Goal: Task Accomplishment & Management: Manage account settings

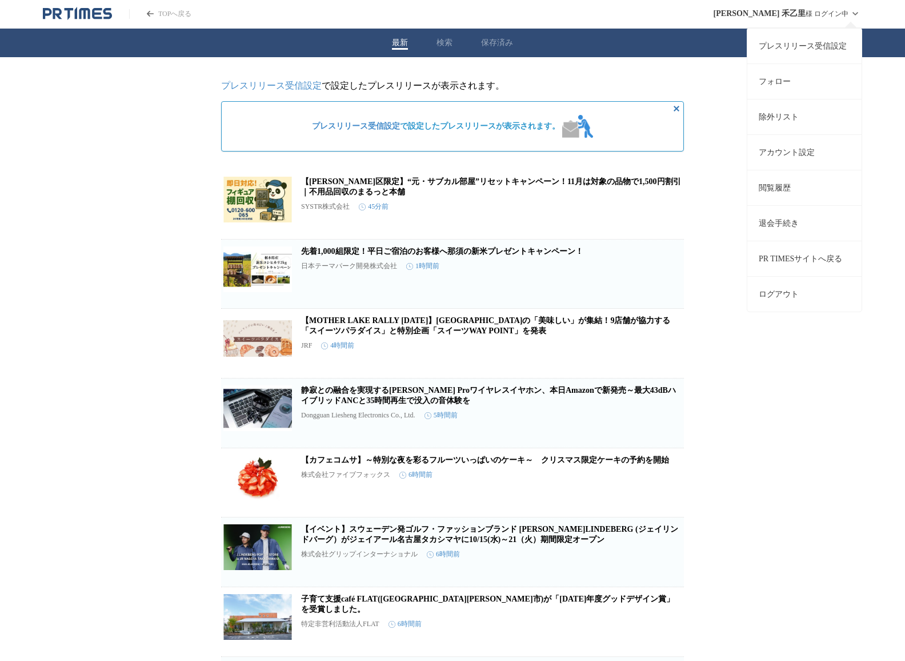
click at [816, 45] on link "プレスリリース受信設定" at bounding box center [804, 45] width 114 height 35
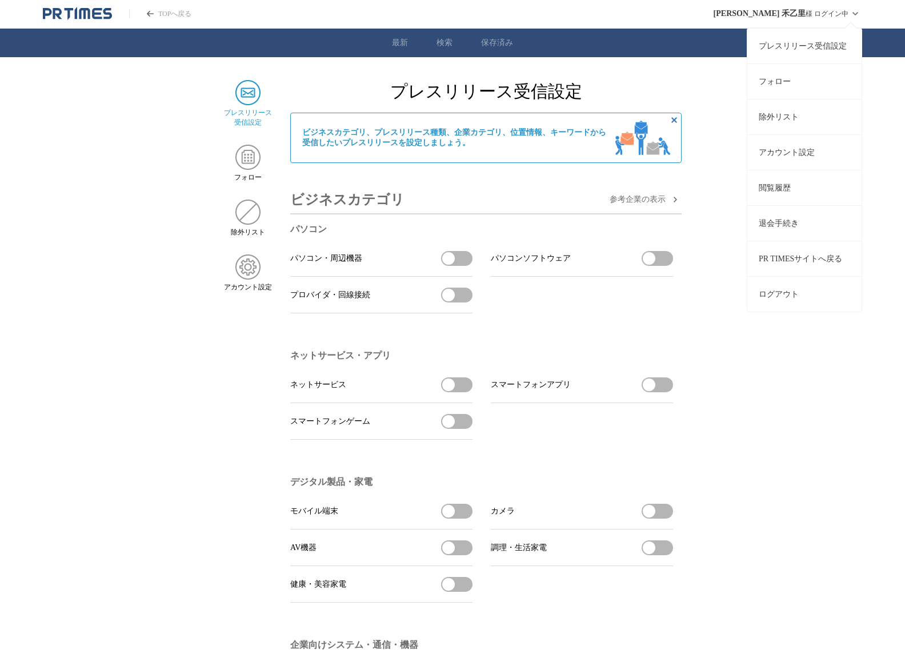
click at [817, 157] on link "アカウント設定" at bounding box center [804, 151] width 114 height 35
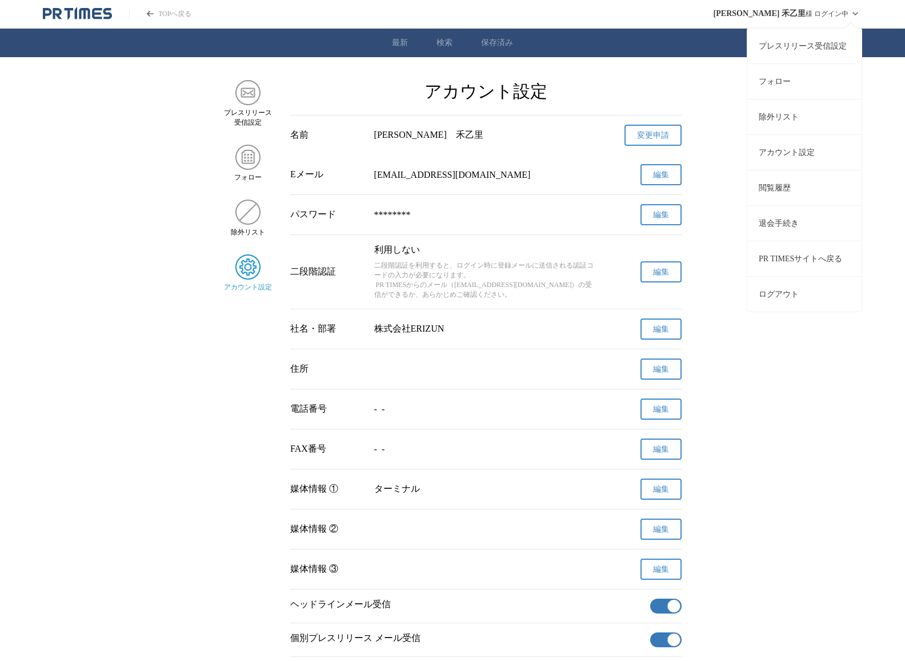
click at [794, 267] on link "PR TIMESサイトへ戻る" at bounding box center [804, 258] width 114 height 35
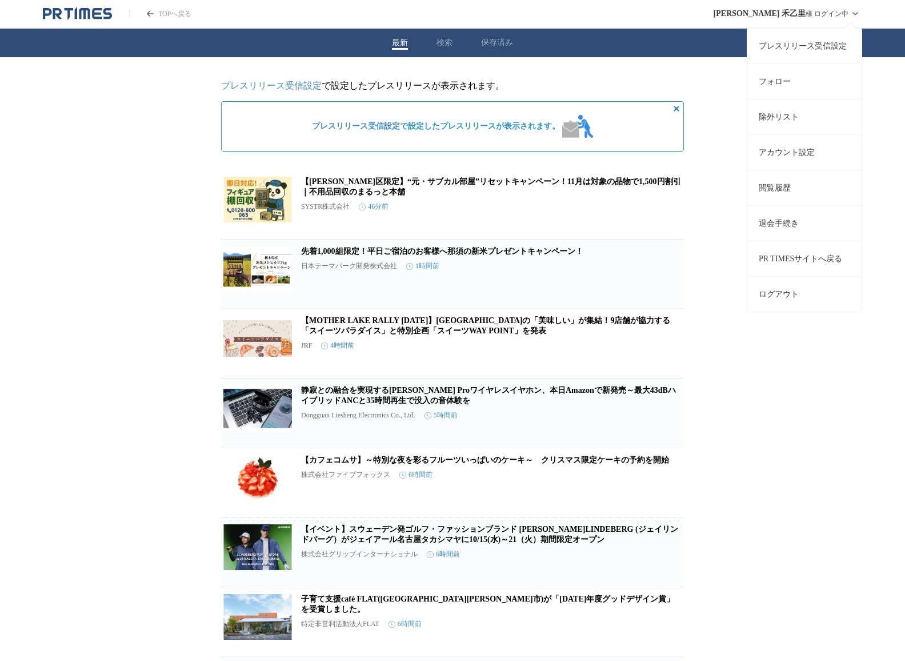
click at [849, 16] on icon at bounding box center [856, 14] width 14 height 14
click at [851, 15] on icon at bounding box center [856, 14] width 14 height 14
click at [775, 289] on button "ログアウト" at bounding box center [804, 293] width 114 height 35
